Goal: Use online tool/utility: Utilize a website feature to perform a specific function

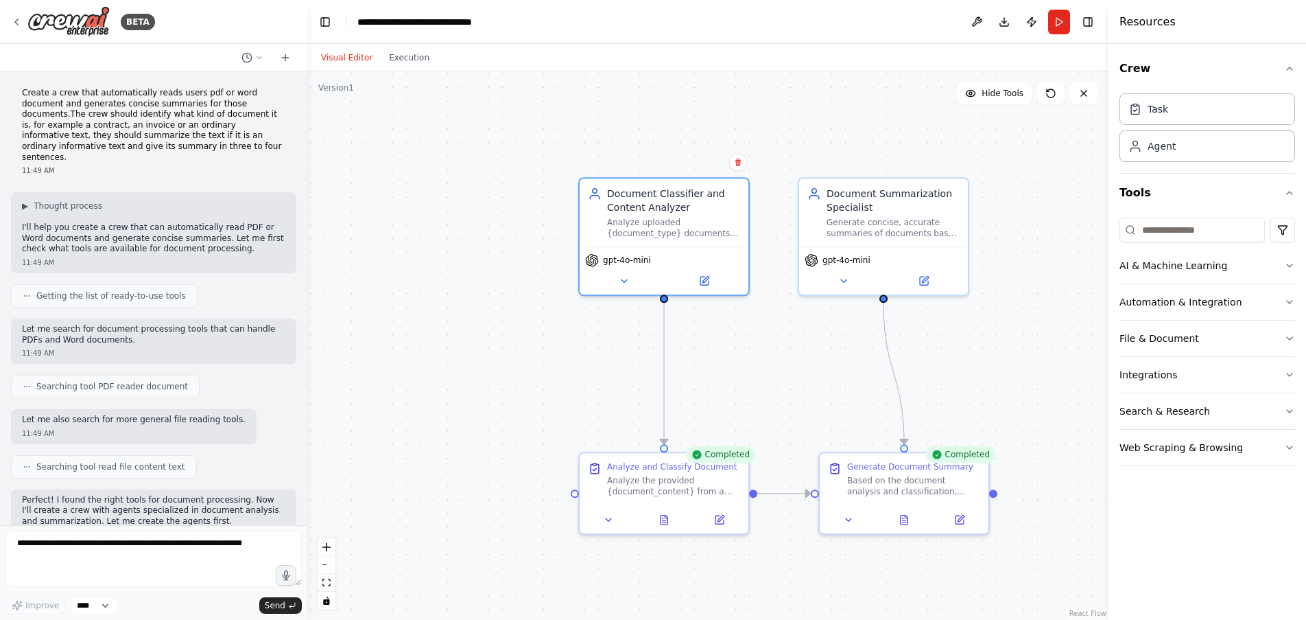
click at [93, 145] on p "Create a crew that automatically reads users pdf or word document and generates…" at bounding box center [153, 125] width 263 height 75
click at [738, 164] on icon at bounding box center [738, 162] width 8 height 8
click at [709, 139] on div ".deletable-edge-delete-btn { width: 20px; height: 20px; border: 0px solid #ffff…" at bounding box center [707, 345] width 801 height 548
drag, startPoint x: 23, startPoint y: 89, endPoint x: 46, endPoint y: 92, distance: 22.8
click at [46, 92] on p "Create a crew that automatically reads users pdf or word document and generates…" at bounding box center [153, 125] width 263 height 75
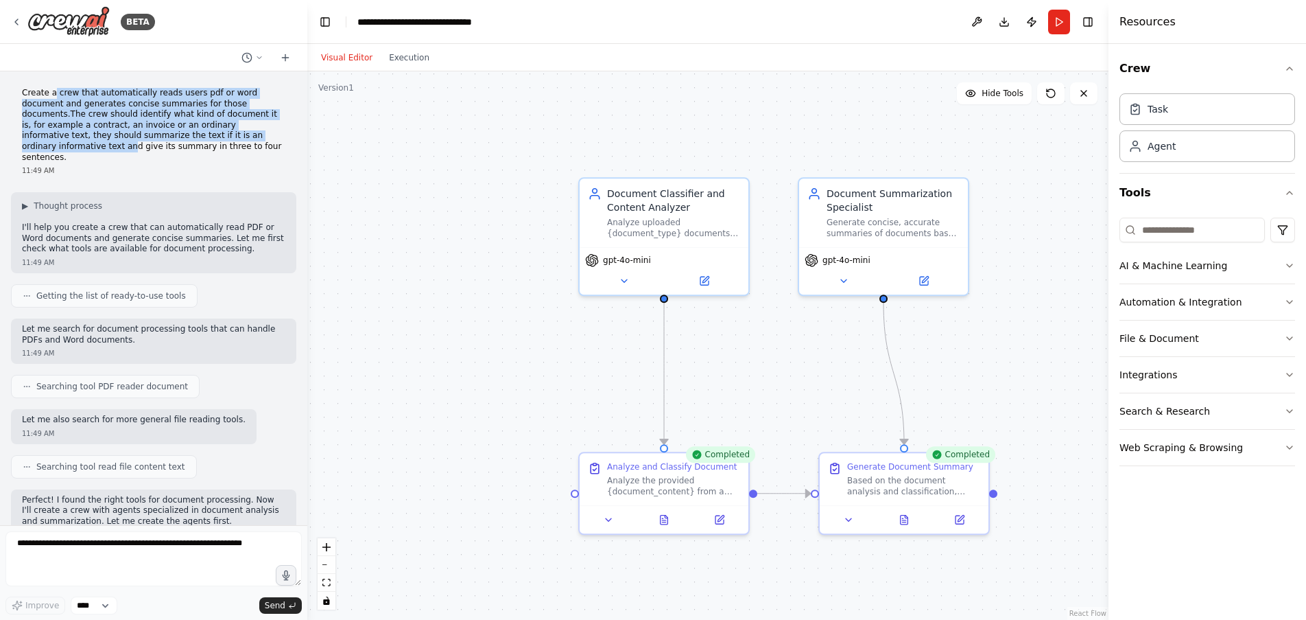
drag, startPoint x: 50, startPoint y: 92, endPoint x: 172, endPoint y: 133, distance: 128.2
click at [172, 133] on p "Create a crew that automatically reads users pdf or word document and generates…" at bounding box center [153, 125] width 263 height 75
click at [172, 165] on div "11:49 AM" at bounding box center [153, 170] width 263 height 10
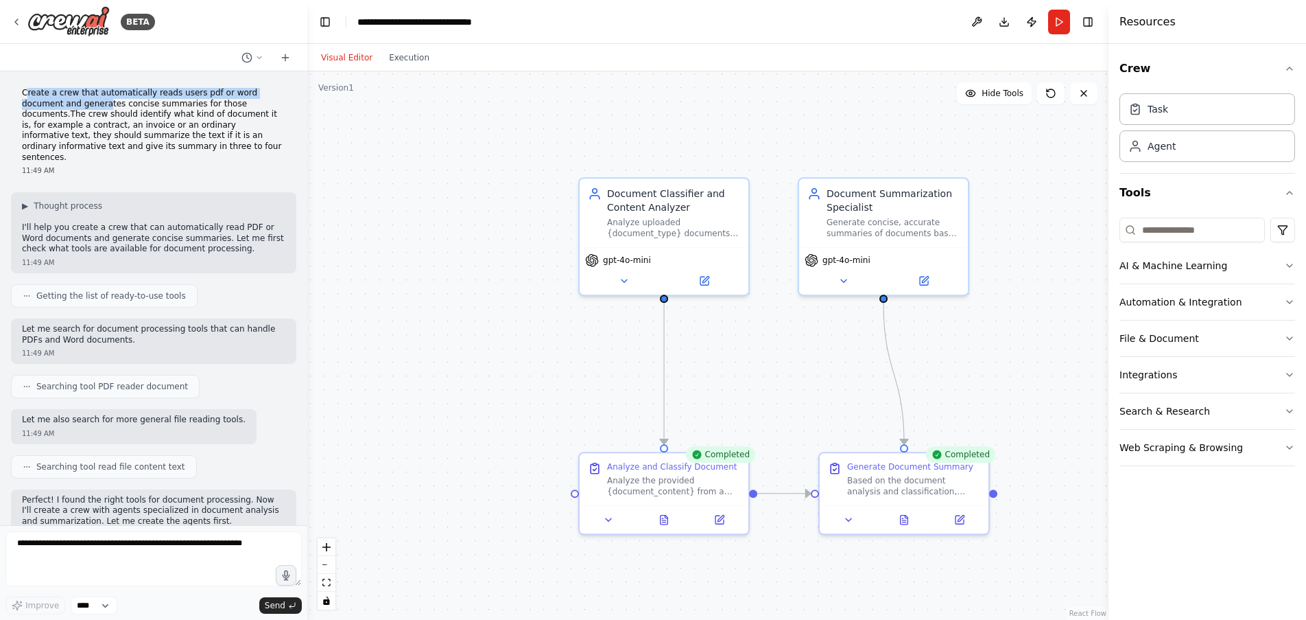
drag, startPoint x: 31, startPoint y: 91, endPoint x: 64, endPoint y: 102, distance: 34.9
click at [64, 102] on p "Create a crew that automatically reads users pdf or word document and generates…" at bounding box center [153, 125] width 263 height 75
click at [216, 145] on p "Create a crew that automatically reads users pdf or word document and generates…" at bounding box center [153, 125] width 263 height 75
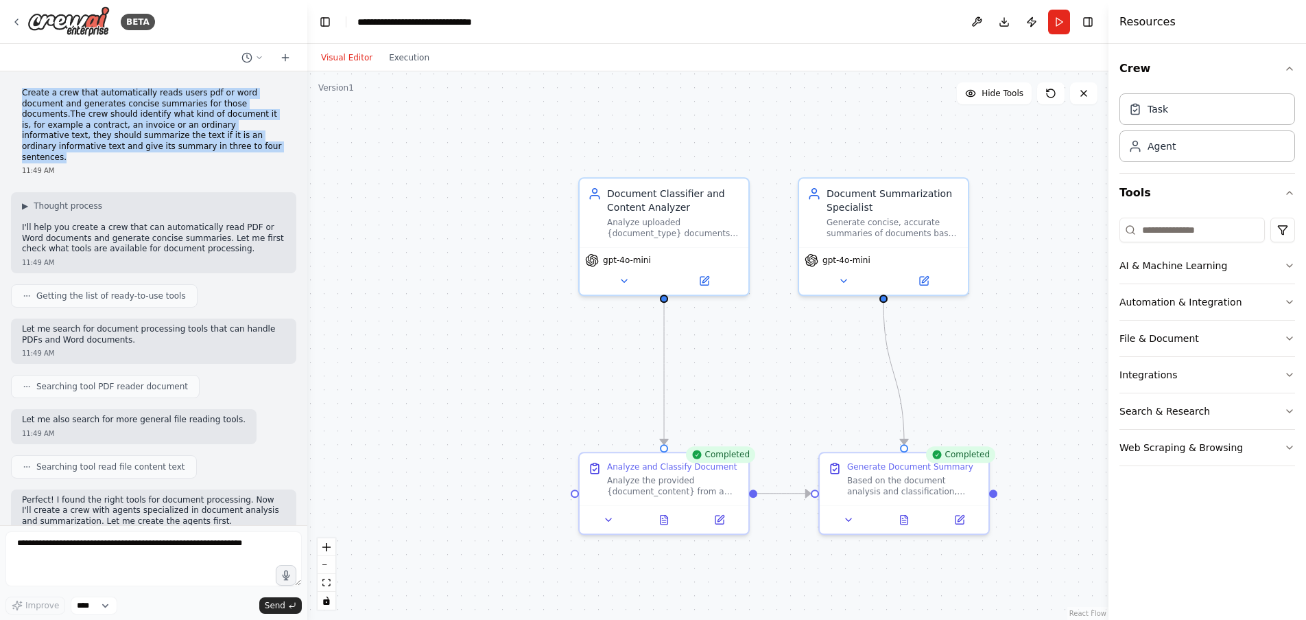
drag, startPoint x: 22, startPoint y: 90, endPoint x: 189, endPoint y: 145, distance: 175.8
click at [189, 145] on p "Create a crew that automatically reads users pdf or word document and generates…" at bounding box center [153, 125] width 263 height 75
copy p "Create a crew that automatically reads users pdf or word document and generates…"
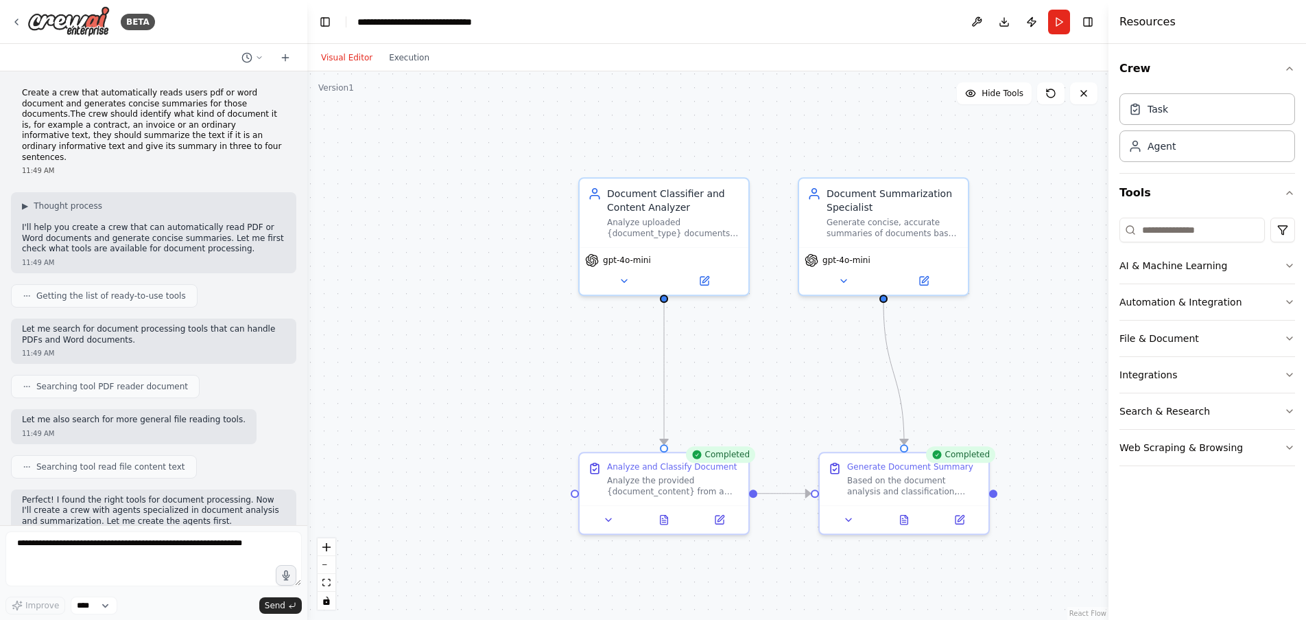
click at [233, 165] on div "11:49 AM" at bounding box center [153, 170] width 263 height 10
drag, startPoint x: 24, startPoint y: 217, endPoint x: 180, endPoint y: 242, distance: 157.7
click at [180, 242] on div "▶ Thought process I'll help you create a crew that can automatically read PDF o…" at bounding box center [153, 232] width 285 height 81
copy p "I'll help you create a crew that can automatically read PDF or Word documents a…"
click at [208, 330] on p "Let me search for document processing tools that can handle PDFs and Word docum…" at bounding box center [153, 334] width 263 height 21
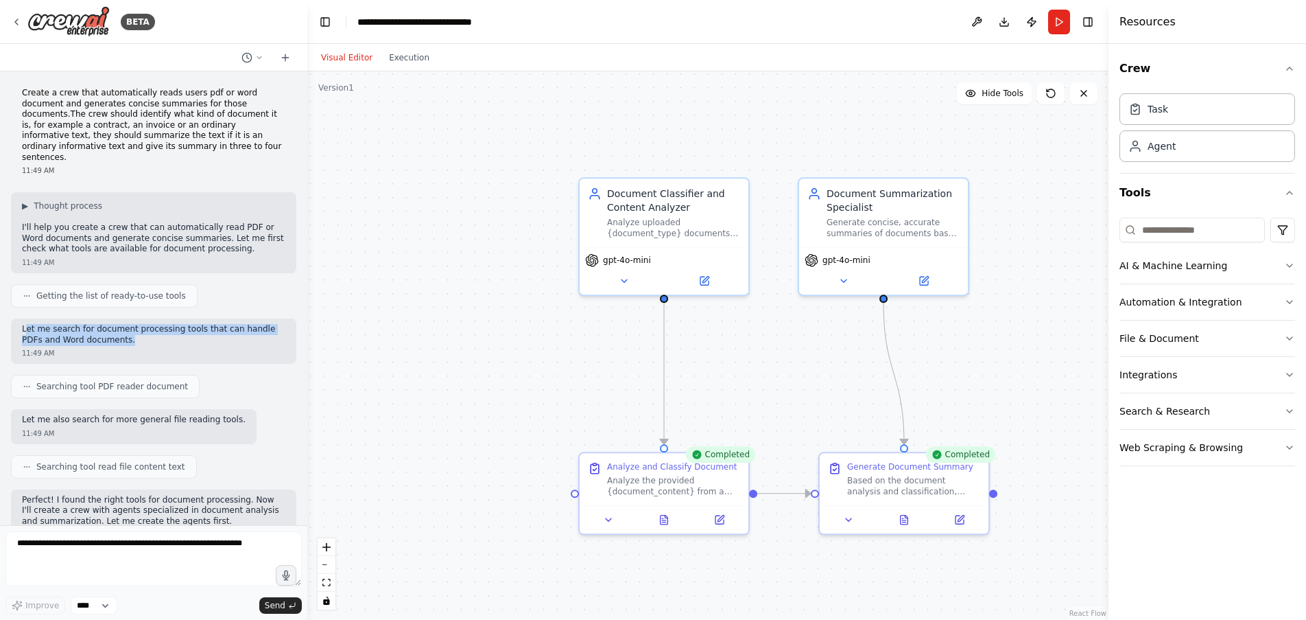
drag, startPoint x: 30, startPoint y: 319, endPoint x: 141, endPoint y: 330, distance: 111.0
click at [141, 330] on p "Let me search for document processing tools that can handle PDFs and Word docum…" at bounding box center [153, 334] width 263 height 21
click at [139, 330] on p "Let me search for document processing tools that can handle PDFs and Word docum…" at bounding box center [153, 334] width 263 height 21
drag, startPoint x: 36, startPoint y: 317, endPoint x: 52, endPoint y: 321, distance: 16.3
click at [52, 324] on p "Let me search for document processing tools that can handle PDFs and Word docum…" at bounding box center [153, 334] width 263 height 21
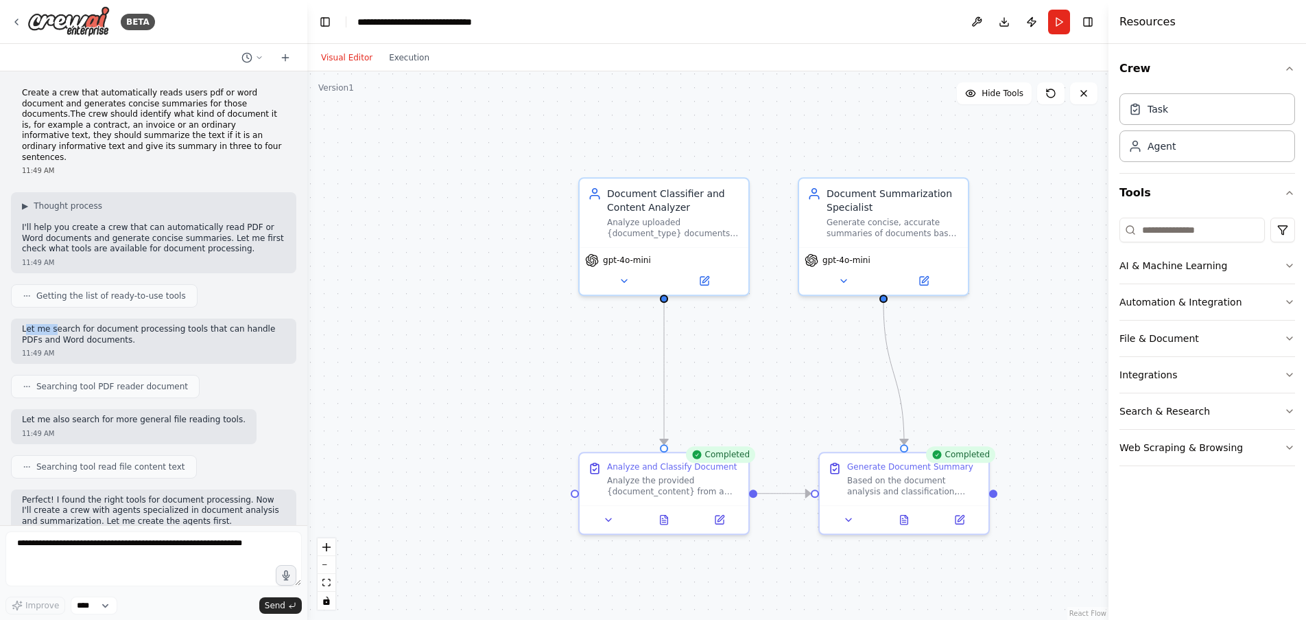
click at [125, 348] on div "11:49 AM" at bounding box center [153, 353] width 263 height 10
drag, startPoint x: 21, startPoint y: 316, endPoint x: 130, endPoint y: 329, distance: 109.1
click at [130, 329] on div "Let me search for document processing tools that can handle PDFs and Word docum…" at bounding box center [153, 340] width 285 height 45
copy p "Let me search for document processing tools that can handle PDFs and Word docum…"
click at [187, 428] on div "11:49 AM" at bounding box center [134, 433] width 224 height 10
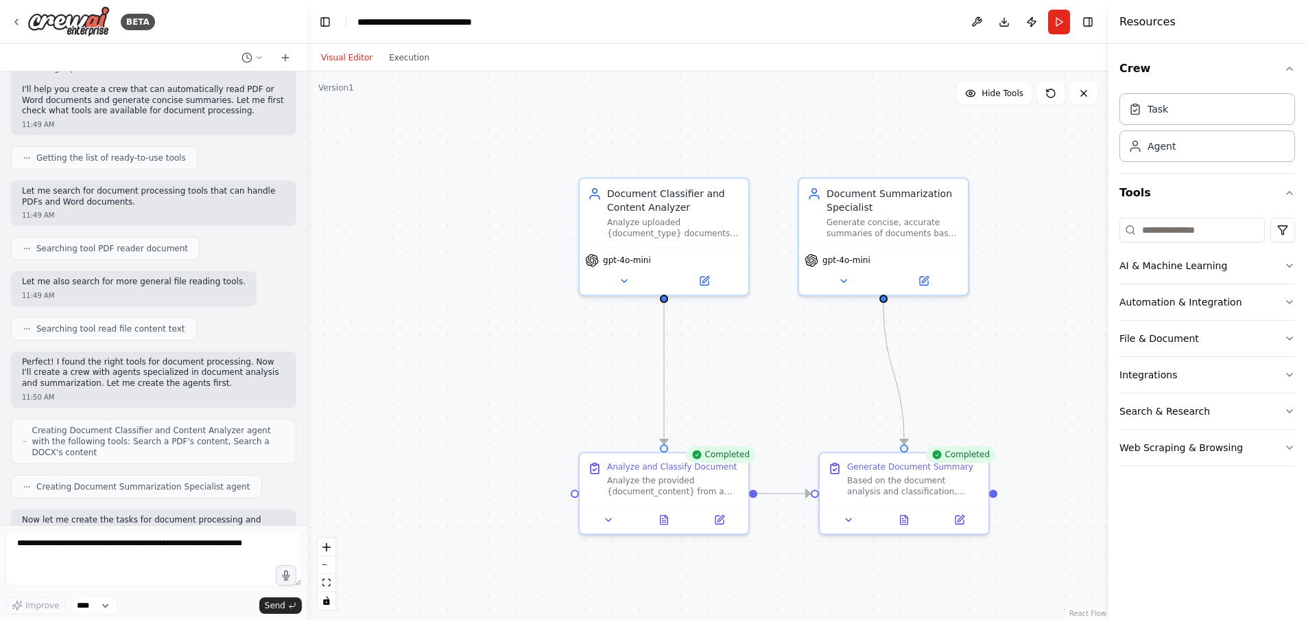
scroll to position [137, 0]
drag, startPoint x: 22, startPoint y: 271, endPoint x: 218, endPoint y: 271, distance: 195.6
click at [218, 272] on div "Let me also search for more general file reading tools. 11:49 AM" at bounding box center [134, 289] width 246 height 35
copy p "Let me also search for more general file reading tools."
click at [118, 374] on p "Perfect! I found the right tools for document processing. Now I'll create a cre…" at bounding box center [153, 373] width 263 height 32
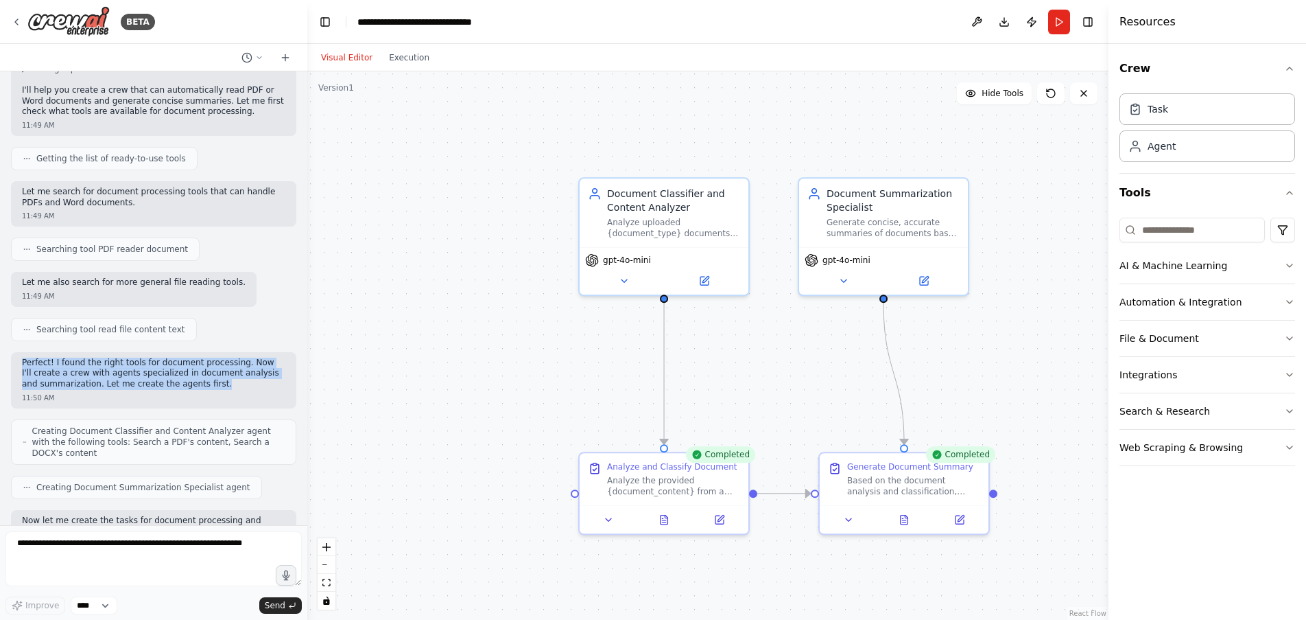
drag, startPoint x: 23, startPoint y: 349, endPoint x: 201, endPoint y: 374, distance: 179.4
click at [201, 374] on p "Perfect! I found the right tools for document processing. Now I'll create a cre…" at bounding box center [153, 373] width 263 height 32
copy p "Perfect! I found the right tools for document processing. Now I'll create a cre…"
click at [222, 375] on p "Perfect! I found the right tools for document processing. Now I'll create a cre…" at bounding box center [153, 373] width 263 height 32
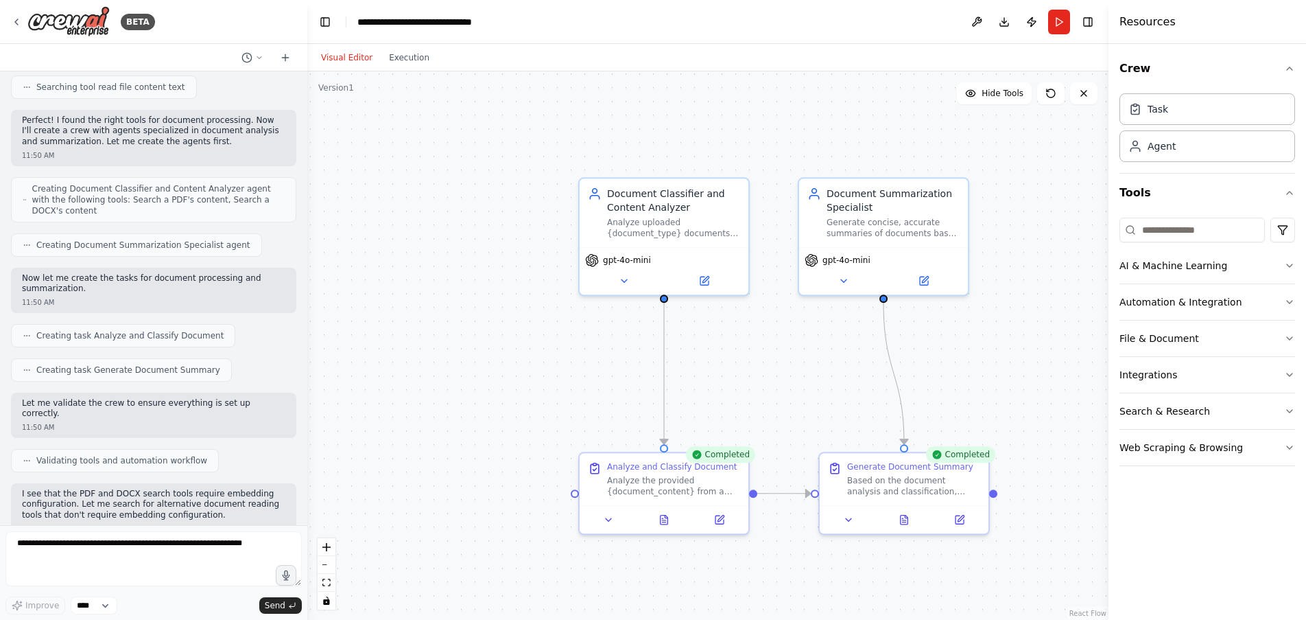
scroll to position [412, 0]
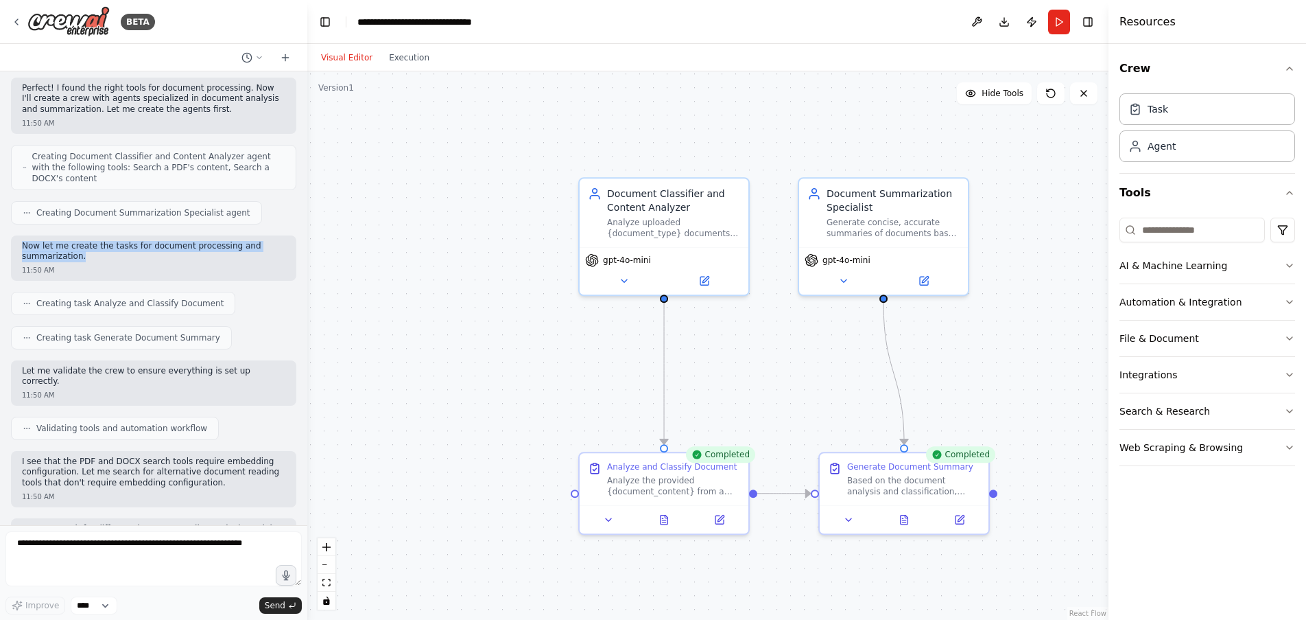
drag, startPoint x: 23, startPoint y: 224, endPoint x: 181, endPoint y: 235, distance: 158.2
click at [181, 241] on p "Now let me create the tasks for document processing and summarization." at bounding box center [153, 251] width 263 height 21
copy p "Now let me create the tasks for document processing and summarization."
click at [119, 390] on div "11:50 AM" at bounding box center [153, 395] width 263 height 10
drag, startPoint x: 49, startPoint y: 350, endPoint x: 237, endPoint y: 351, distance: 188.7
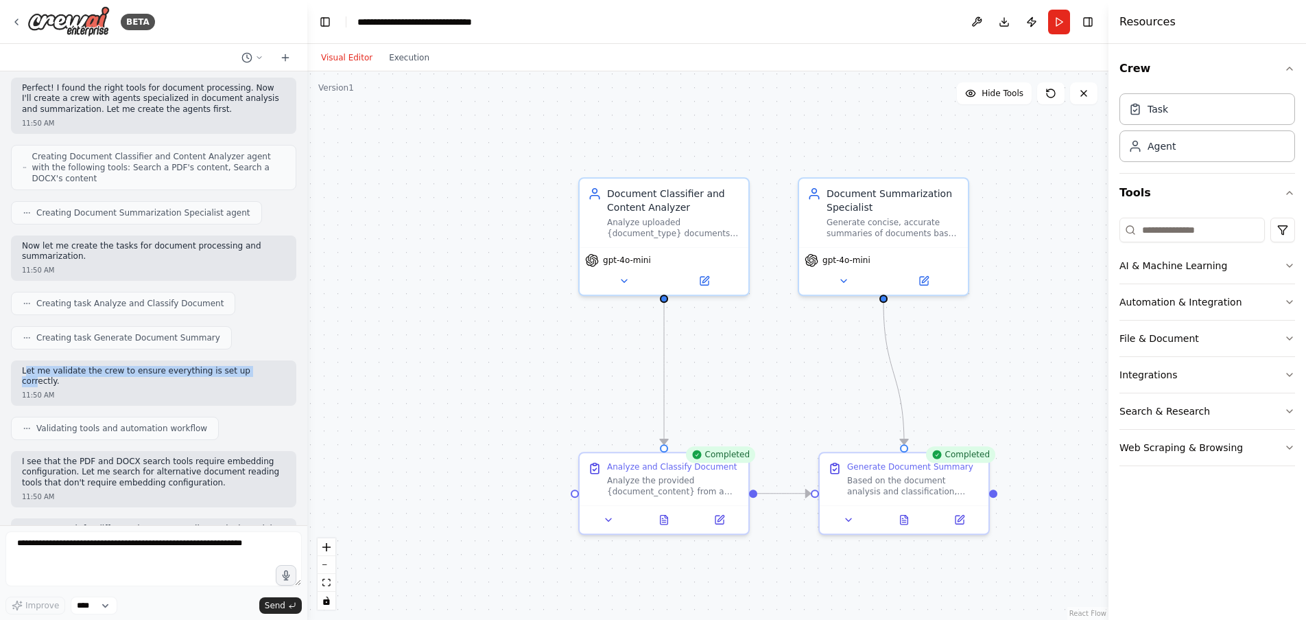
click at [237, 366] on p "Let me validate the crew to ensure everything is set up correctly." at bounding box center [153, 376] width 263 height 21
click at [228, 368] on div "Let me validate the crew to ensure everything is set up correctly. 11:50 AM" at bounding box center [153, 382] width 285 height 45
drag, startPoint x: 21, startPoint y: 346, endPoint x: 255, endPoint y: 351, distance: 234.0
click at [255, 360] on div "Let me validate the crew to ensure everything is set up correctly. 11:50 AM" at bounding box center [153, 382] width 285 height 45
copy p "Let me validate the crew to ensure everything is set up correctly."
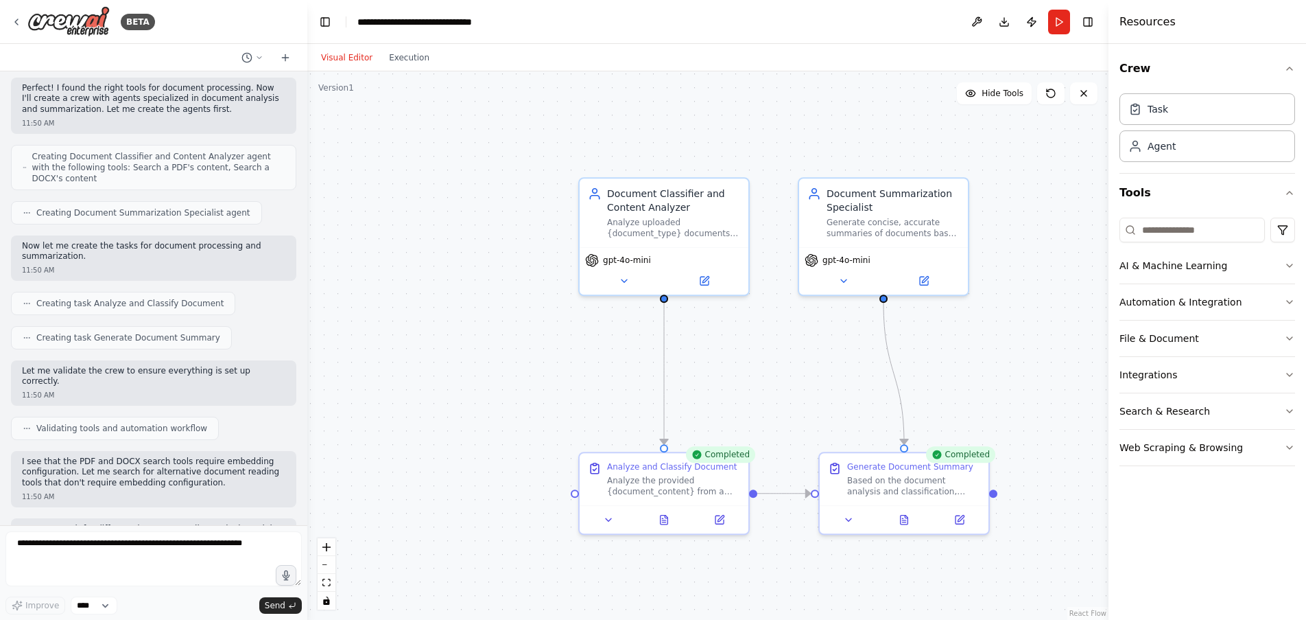
click at [100, 491] on div "11:50 AM" at bounding box center [153, 496] width 263 height 10
drag, startPoint x: 36, startPoint y: 427, endPoint x: 251, endPoint y: 445, distance: 215.5
click at [251, 456] on p "I see that the PDF and DOCX search tools require embedding configuration. Let m…" at bounding box center [153, 472] width 263 height 32
copy p "I see that the PDF and DOCX search tools require embedding configuration. Let m…"
click at [209, 491] on div "11:50 AM" at bounding box center [153, 496] width 263 height 10
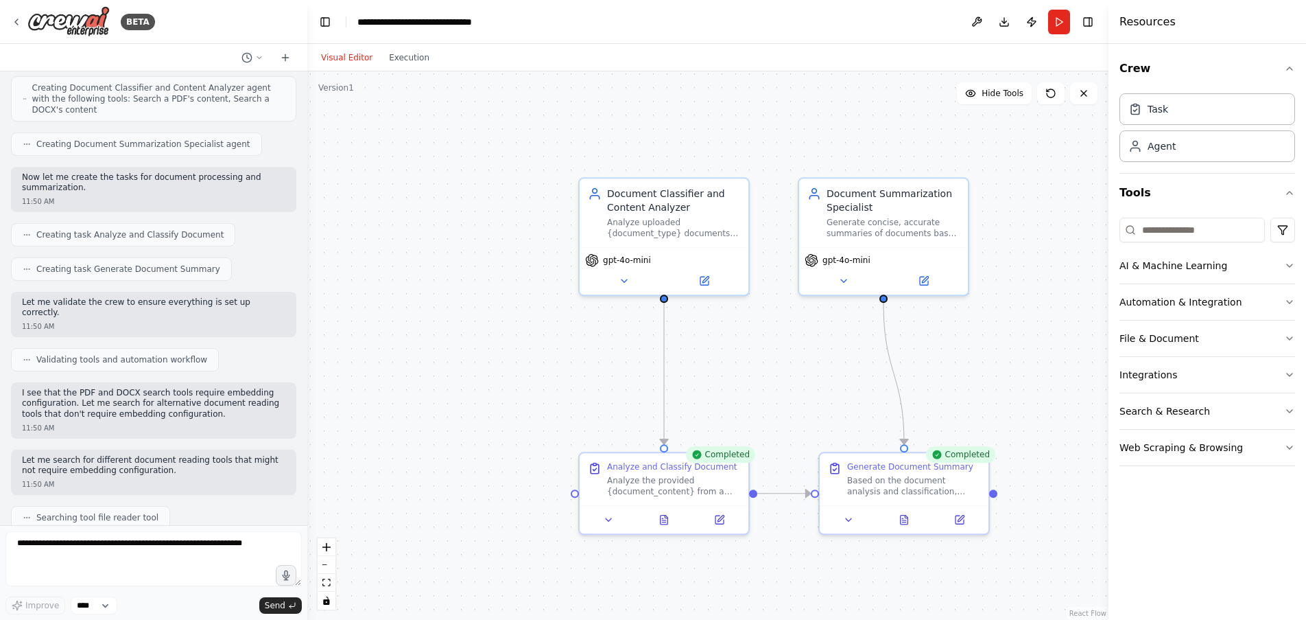
scroll to position [549, 0]
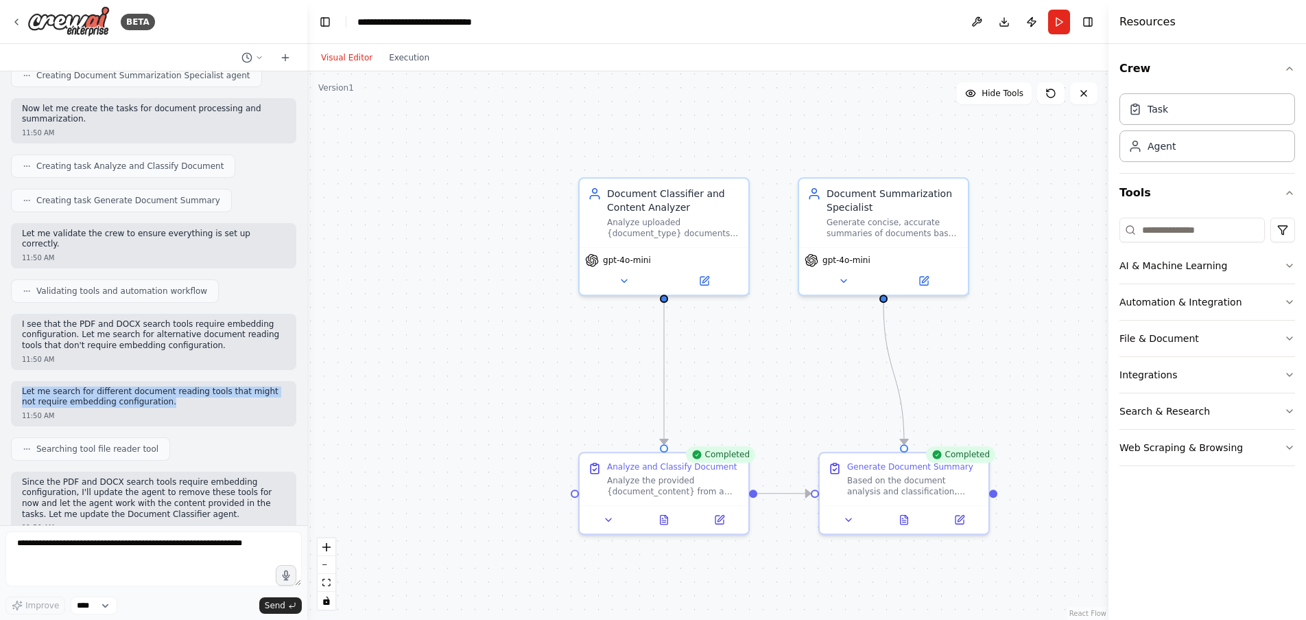
drag, startPoint x: 21, startPoint y: 358, endPoint x: 264, endPoint y: 366, distance: 243.0
click at [264, 381] on div "Let me search for different document reading tools that might not require embed…" at bounding box center [153, 403] width 285 height 45
copy p "Let me search for different document reading tools that might not require embed…"
click at [186, 477] on p "Since the PDF and DOCX search tools require embedding configuration, I'll updat…" at bounding box center [153, 498] width 263 height 43
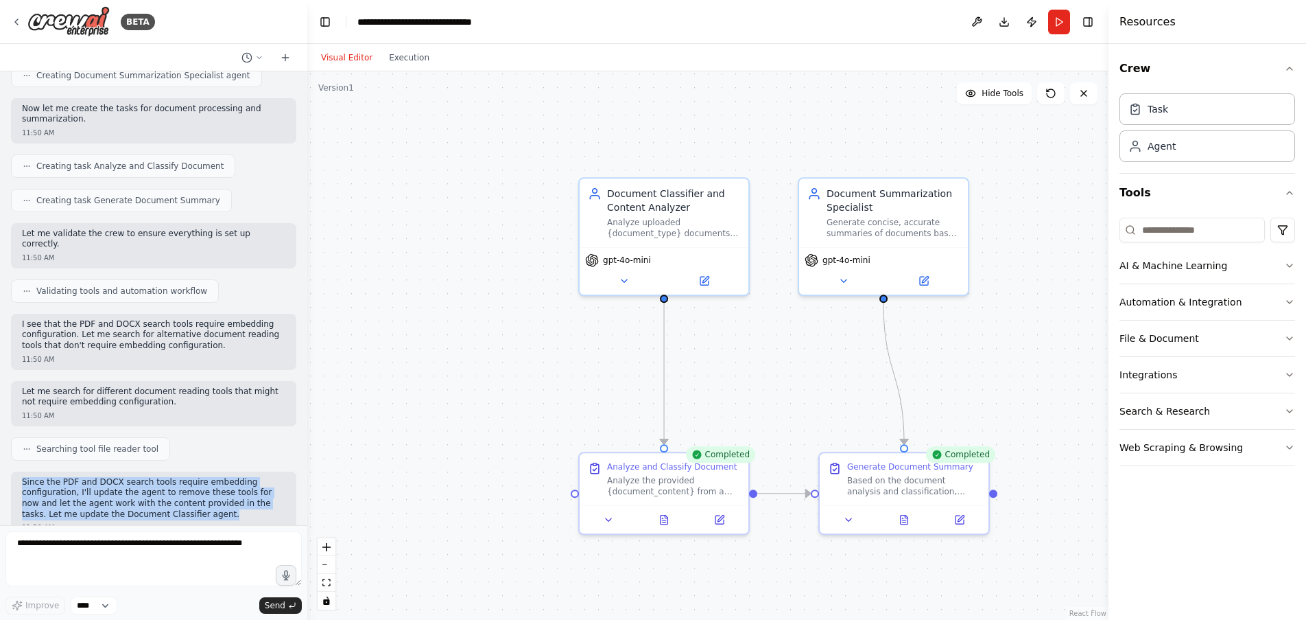
drag, startPoint x: 22, startPoint y: 451, endPoint x: 214, endPoint y: 484, distance: 194.9
click at [214, 484] on p "Since the PDF and DOCX search tools require embedding configuration, I'll updat…" at bounding box center [153, 498] width 263 height 43
copy p "Since the PDF and DOCX search tools require embedding configuration, I'll updat…"
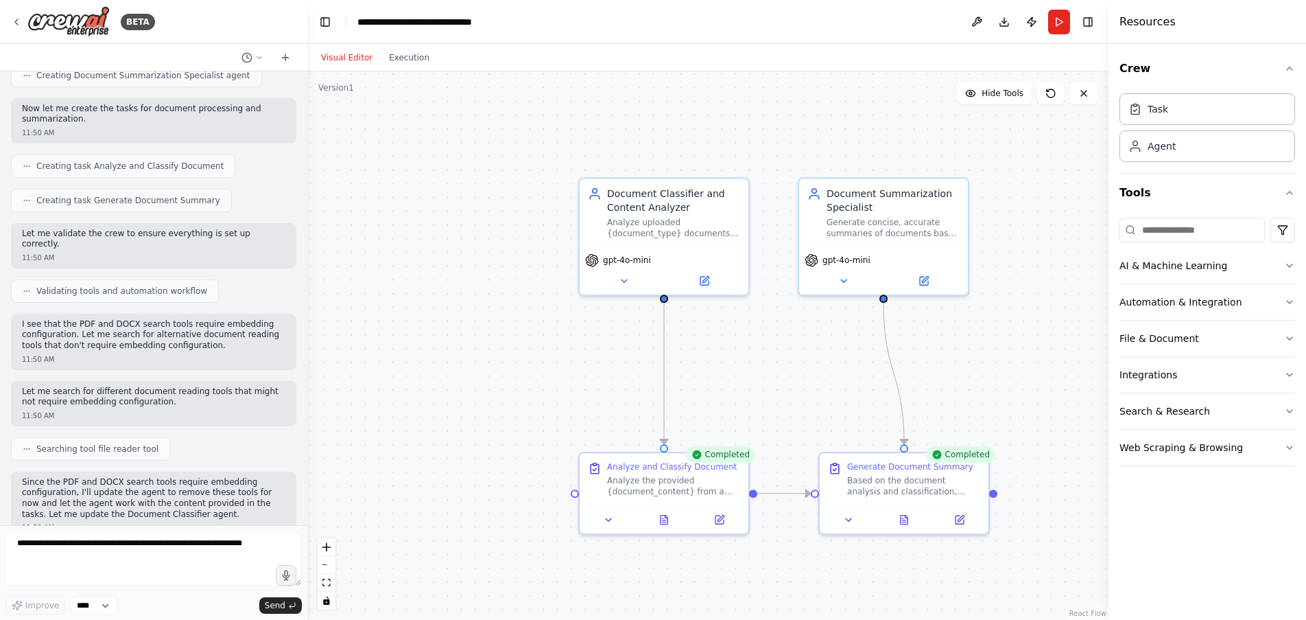
click at [211, 522] on div "11:50 AM" at bounding box center [153, 527] width 263 height 10
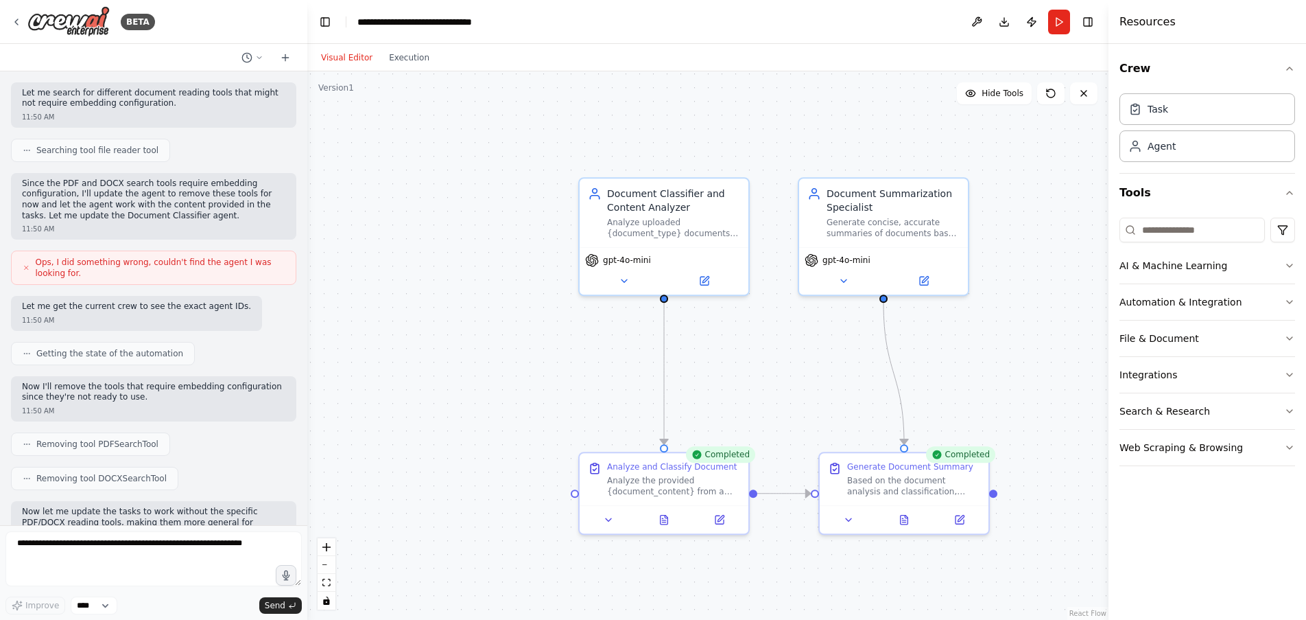
scroll to position [823, 0]
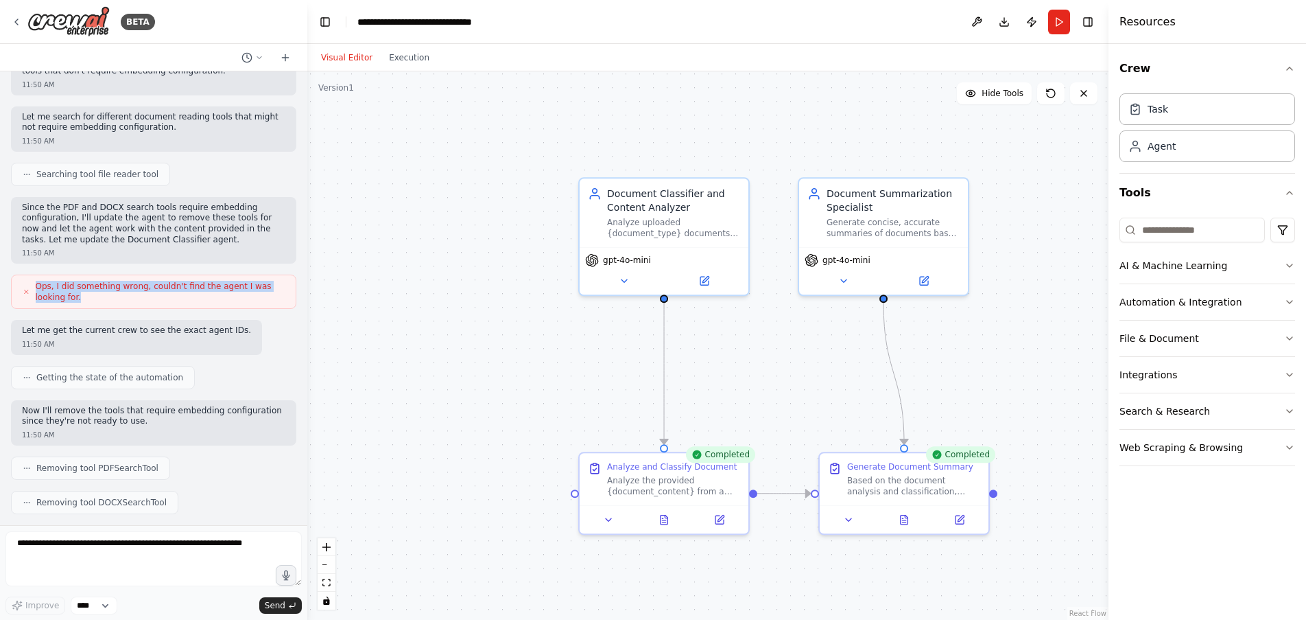
drag, startPoint x: 38, startPoint y: 252, endPoint x: 172, endPoint y: 261, distance: 134.8
click at [172, 281] on span "Ops, I did something wrong, couldn't find the agent I was looking for." at bounding box center [160, 292] width 249 height 22
click at [251, 329] on div "Create a crew that automatically reads users pdf or word document and generates…" at bounding box center [153, 298] width 307 height 454
drag, startPoint x: 23, startPoint y: 295, endPoint x: 224, endPoint y: 296, distance: 201.1
click at [224, 320] on div "Let me get the current crew to see the exact agent IDs. 11:50 AM" at bounding box center [136, 337] width 251 height 35
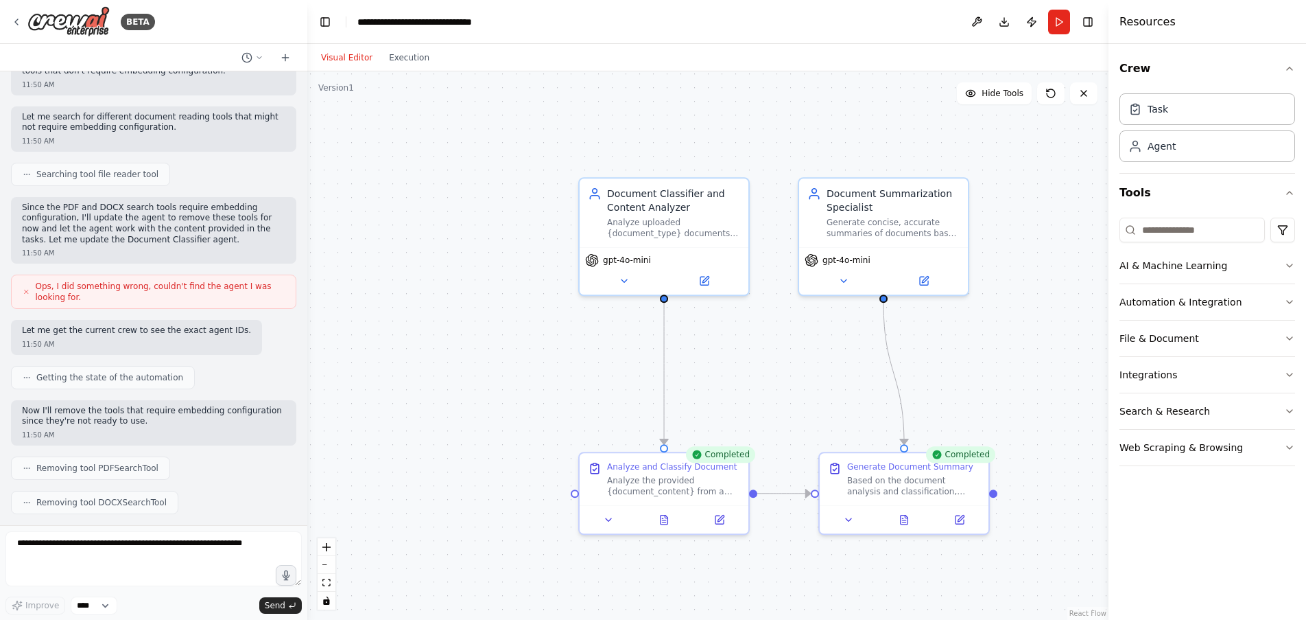
click at [152, 430] on div "11:50 AM" at bounding box center [153, 435] width 263 height 10
drag, startPoint x: 23, startPoint y: 379, endPoint x: 273, endPoint y: 390, distance: 250.7
click at [273, 406] on p "Now I'll remove the tools that require embedding configuration since they're no…" at bounding box center [153, 416] width 263 height 21
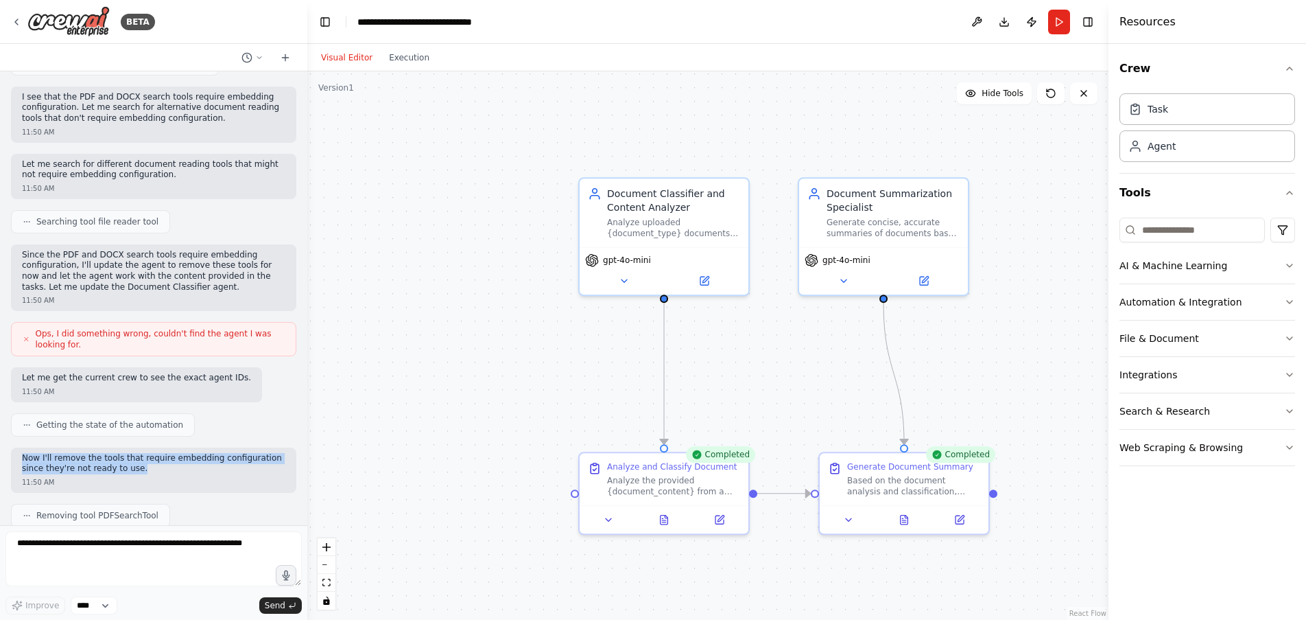
scroll to position [755, 0]
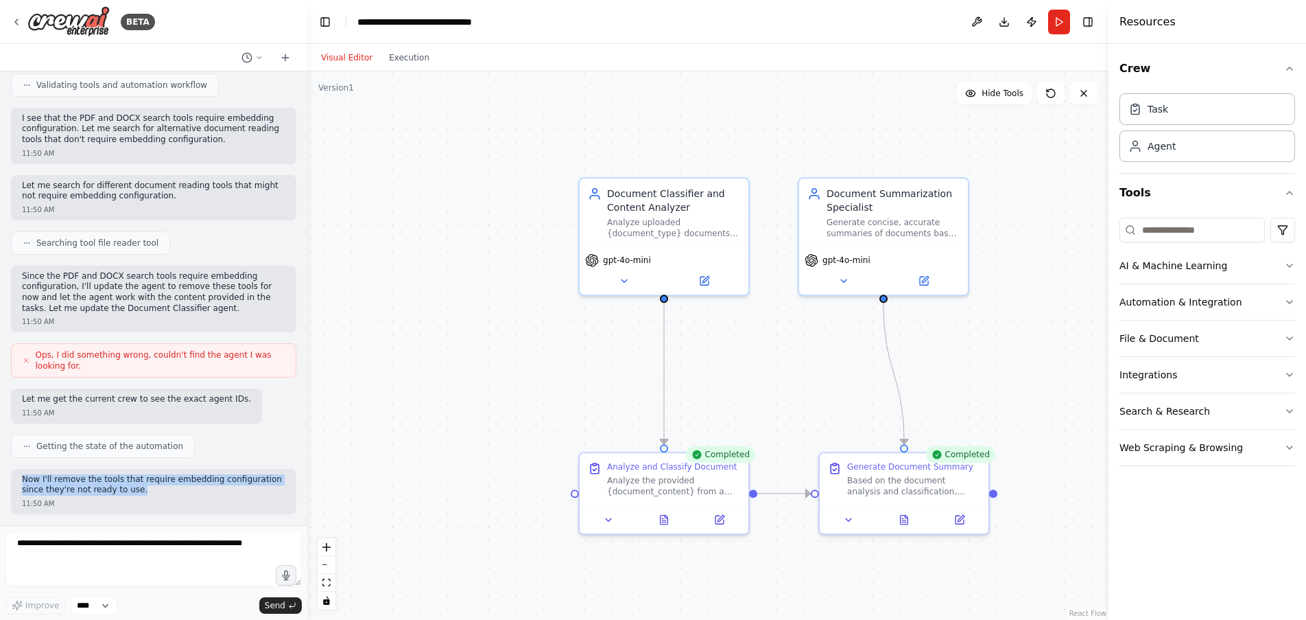
drag, startPoint x: 91, startPoint y: 380, endPoint x: 152, endPoint y: 462, distance: 102.1
click at [152, 474] on p "Now I'll remove the tools that require embedding configuration since they're no…" at bounding box center [153, 484] width 263 height 21
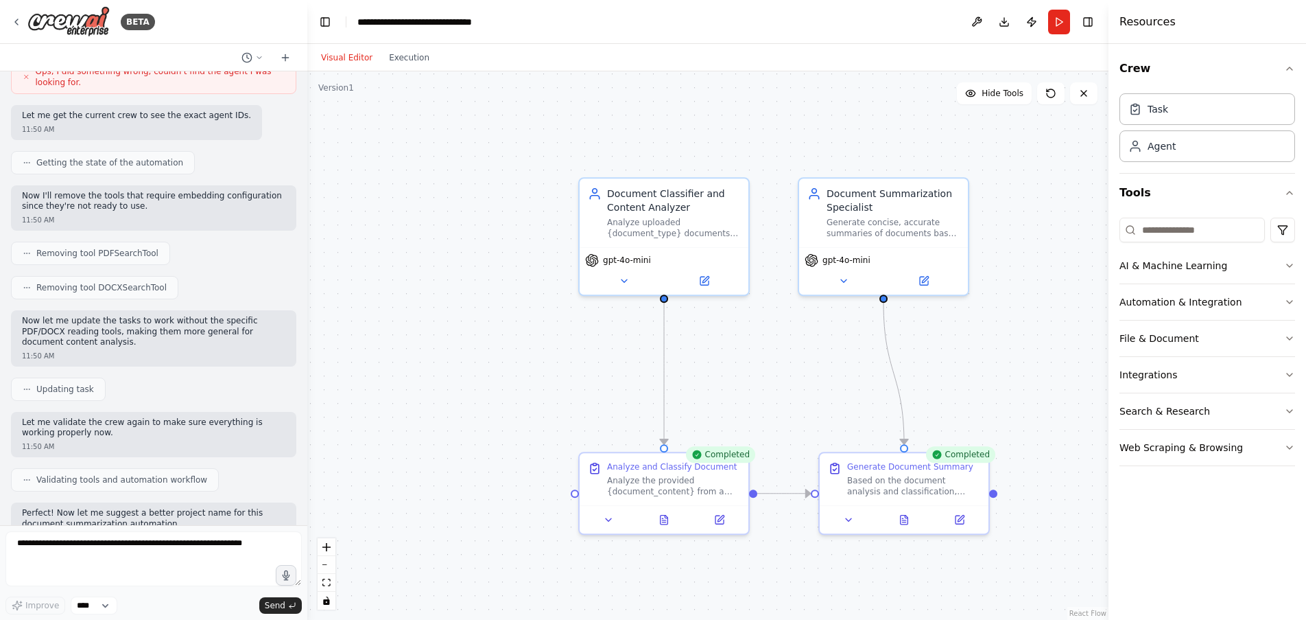
scroll to position [1044, 0]
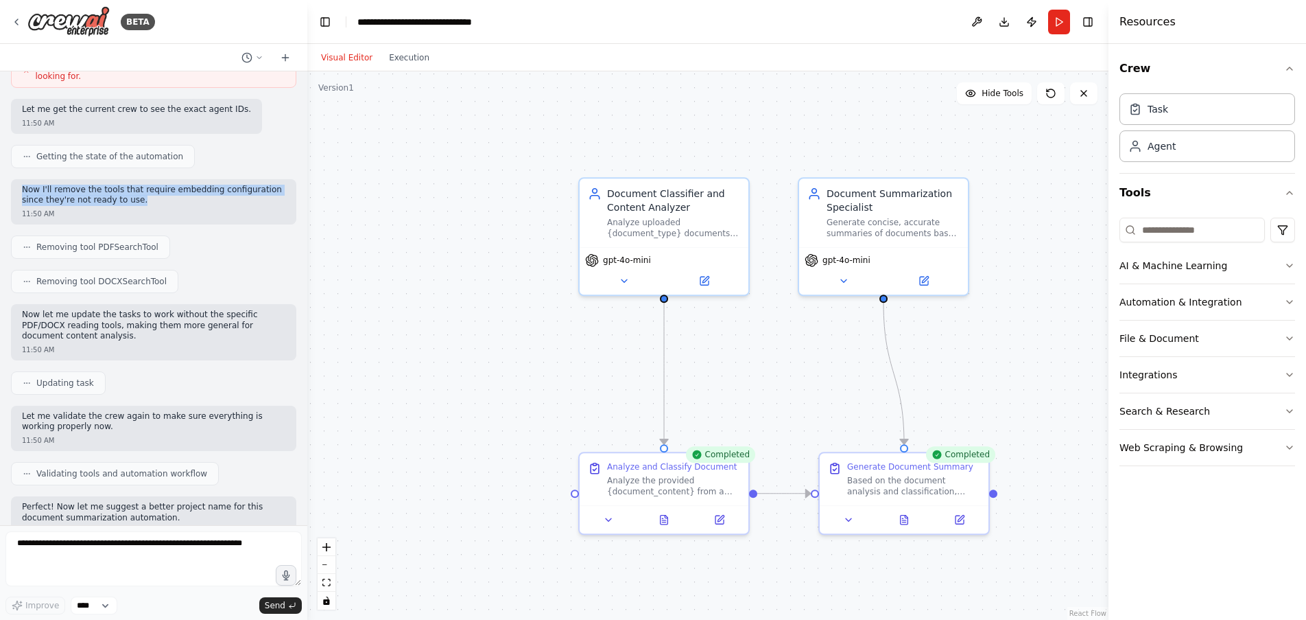
drag, startPoint x: 23, startPoint y: 159, endPoint x: 194, endPoint y: 172, distance: 171.4
click at [194, 185] on p "Now I'll remove the tools that require embedding configuration since they're no…" at bounding box center [153, 195] width 263 height 21
click at [176, 309] on p "Now let me update the tasks to work without the specific PDF/DOCX reading tools…" at bounding box center [153, 325] width 263 height 32
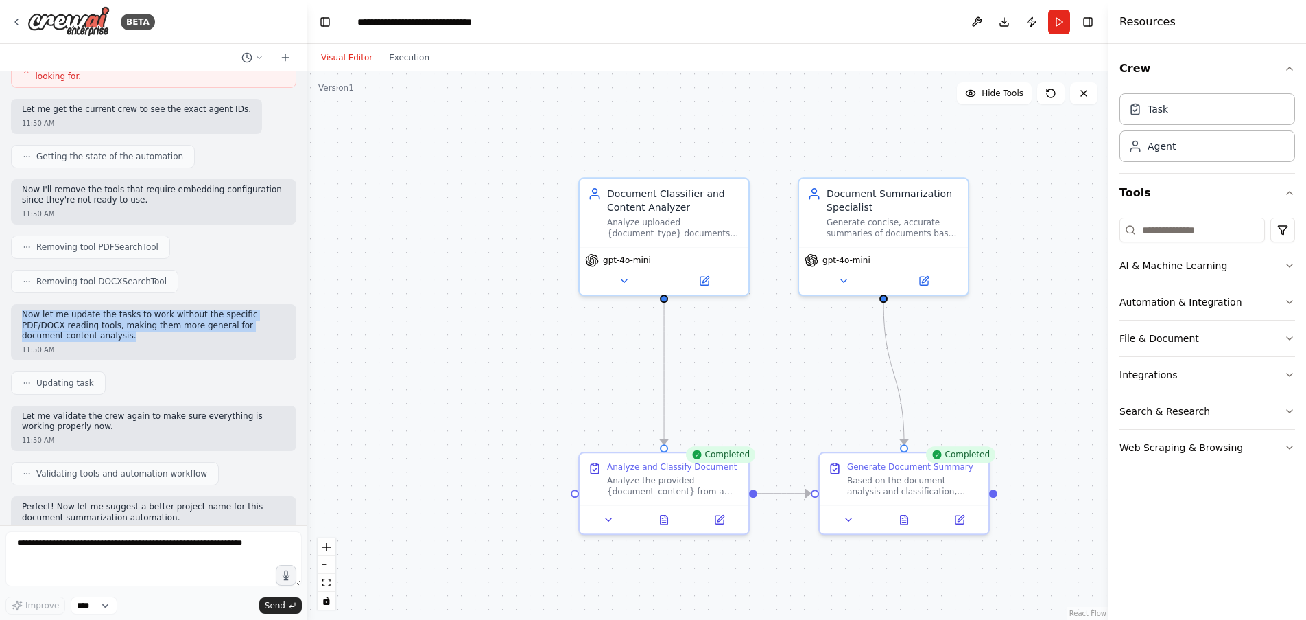
drag, startPoint x: 25, startPoint y: 281, endPoint x: 250, endPoint y: 301, distance: 225.9
click at [250, 309] on p "Now let me update the tasks to work without the specific PDF/DOCX reading tools…" at bounding box center [153, 325] width 263 height 32
click at [231, 411] on p "Let me validate the crew again to make sure everything is working properly now." at bounding box center [153, 421] width 263 height 21
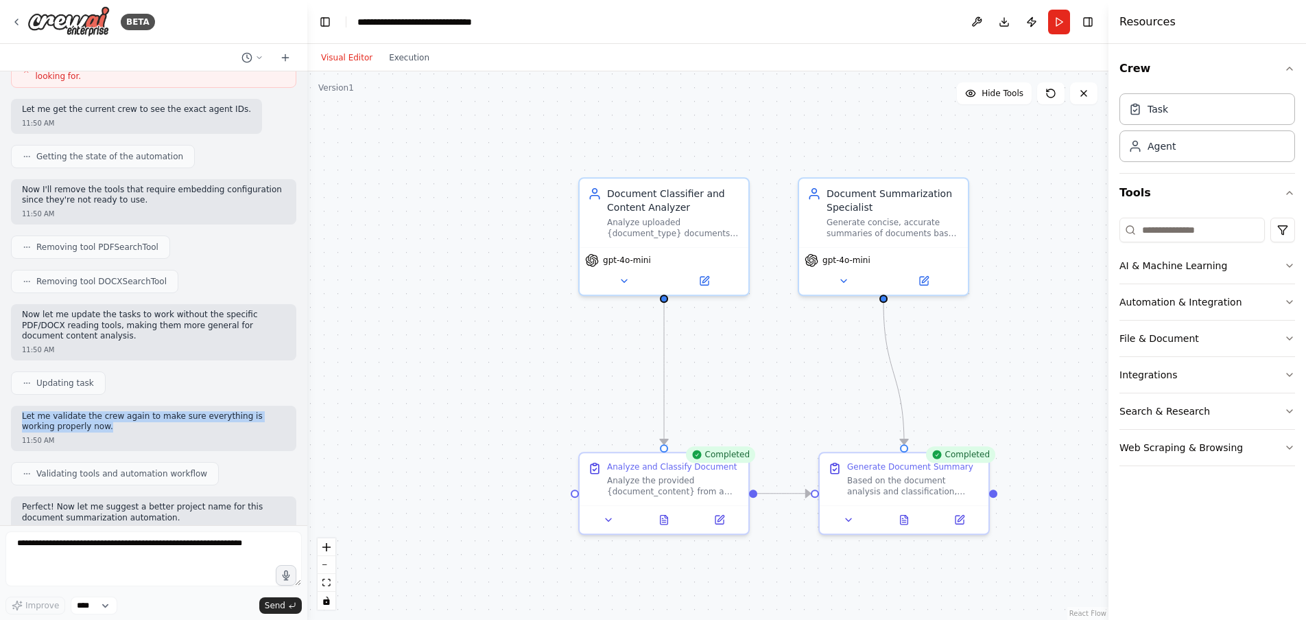
drag, startPoint x: 21, startPoint y: 384, endPoint x: 259, endPoint y: 391, distance: 238.2
click at [259, 406] on div "Let me validate the crew again to make sure everything is working properly now.…" at bounding box center [153, 428] width 285 height 45
click at [135, 502] on p "Perfect! Now let me suggest a better project name for this document summarizati…" at bounding box center [153, 512] width 263 height 21
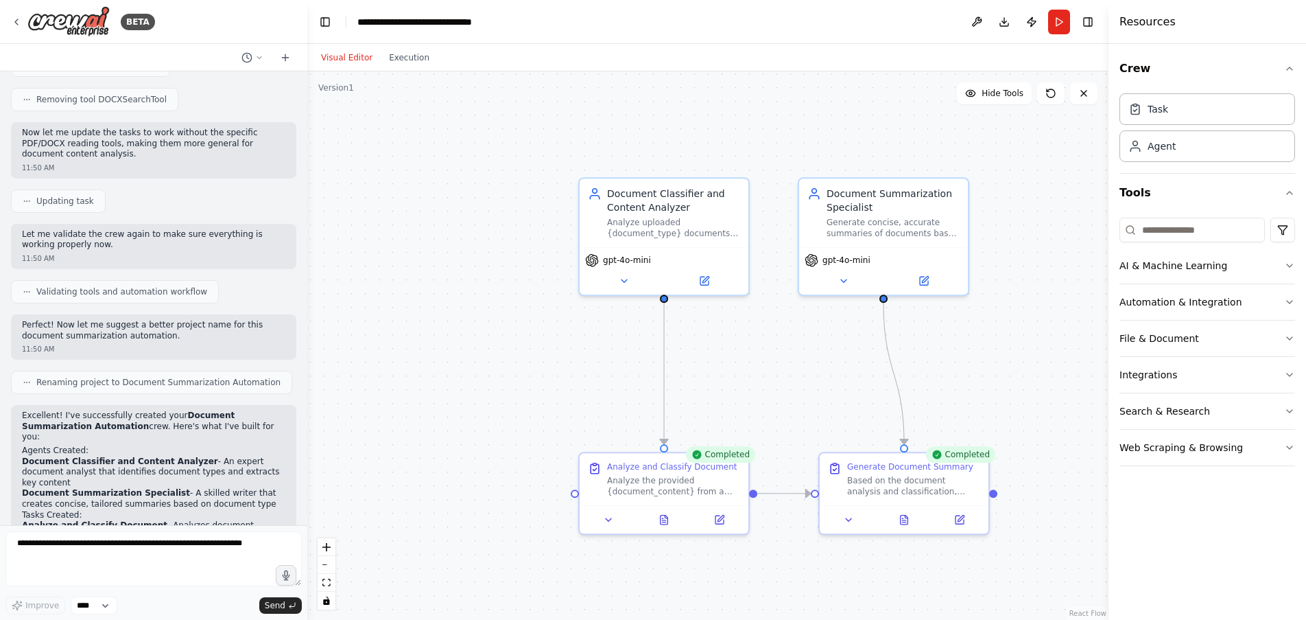
scroll to position [1250, 0]
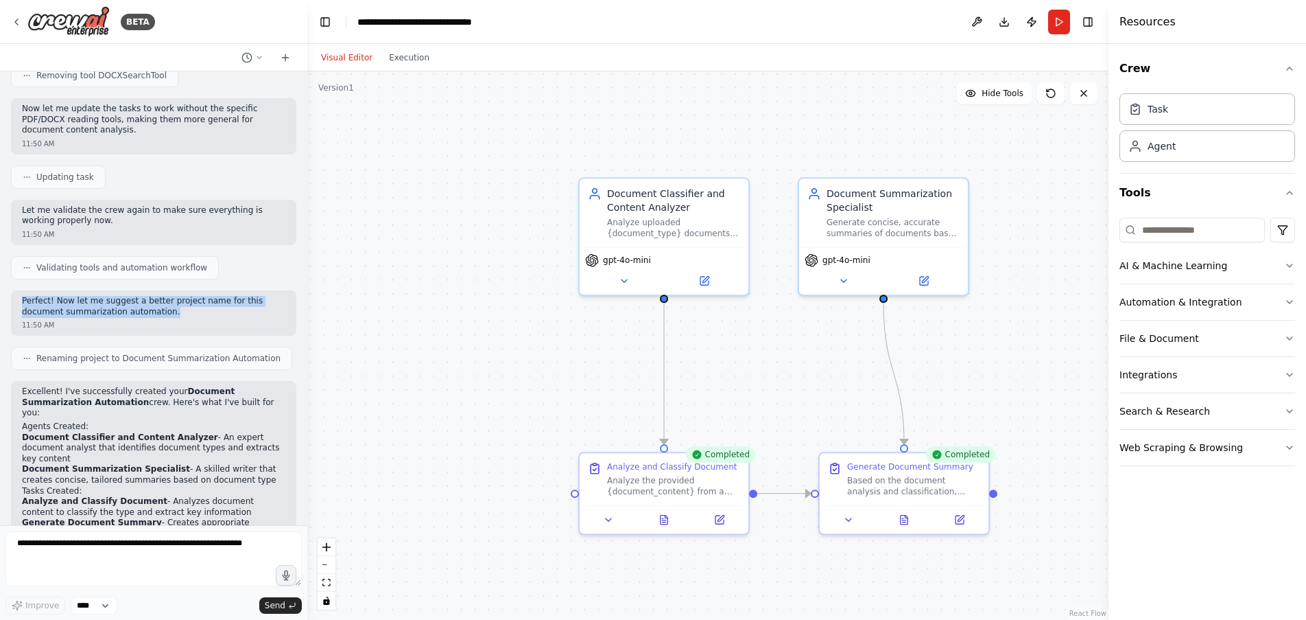
drag, startPoint x: 23, startPoint y: 270, endPoint x: 276, endPoint y: 279, distance: 253.4
click at [276, 290] on div "Perfect! Now let me suggest a better project name for this document summarizati…" at bounding box center [153, 312] width 285 height 45
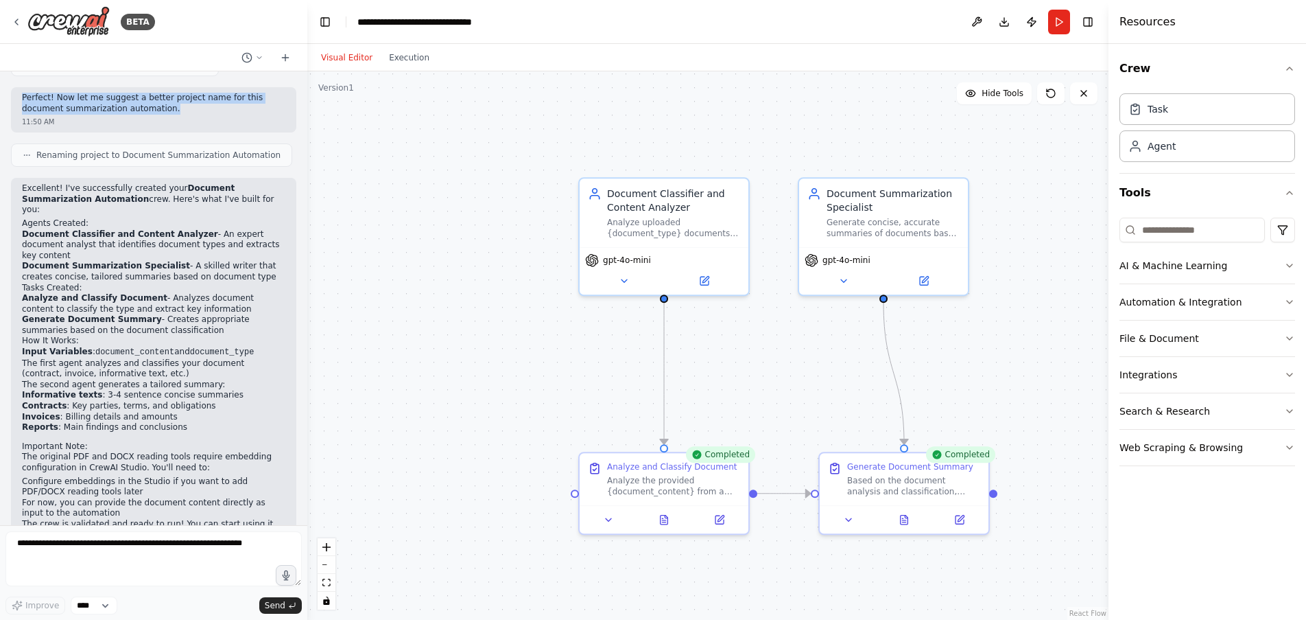
scroll to position [1454, 0]
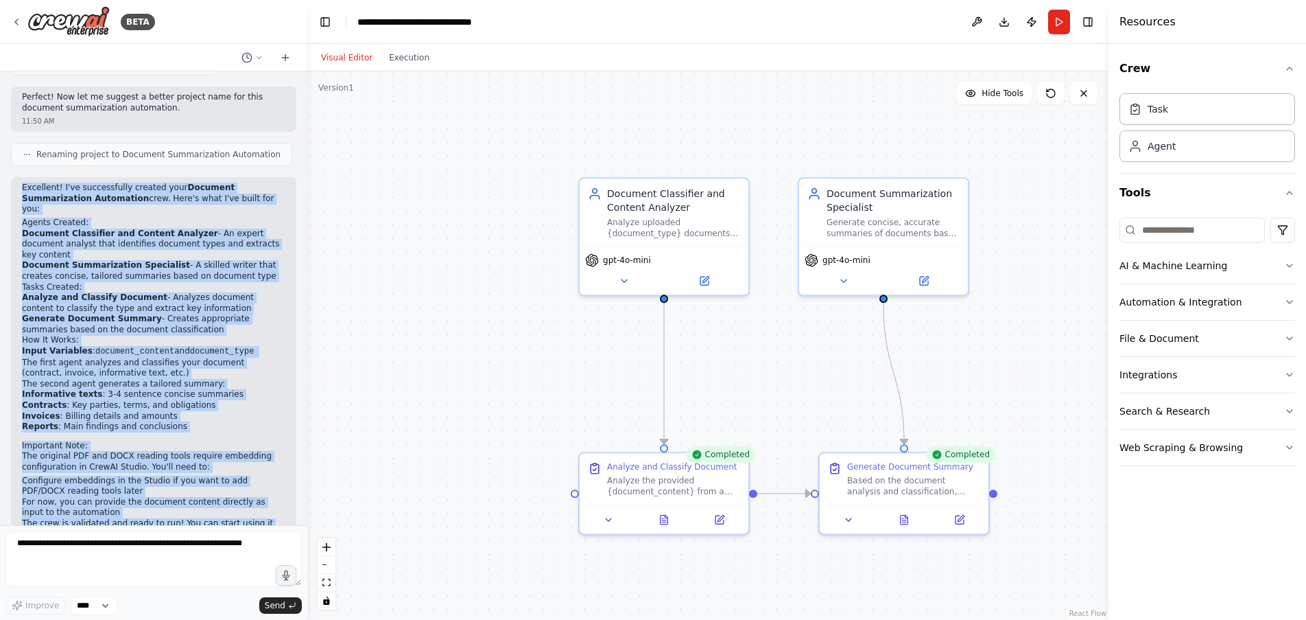
drag, startPoint x: 22, startPoint y: 155, endPoint x: 256, endPoint y: 491, distance: 409.1
click at [256, 491] on div "Excellent! I've successfully created your Document Summarization Automation cre…" at bounding box center [153, 367] width 263 height 368
click at [237, 421] on li "Reports : Main findings and conclusions" at bounding box center [153, 426] width 263 height 11
